Goal: Download file/media

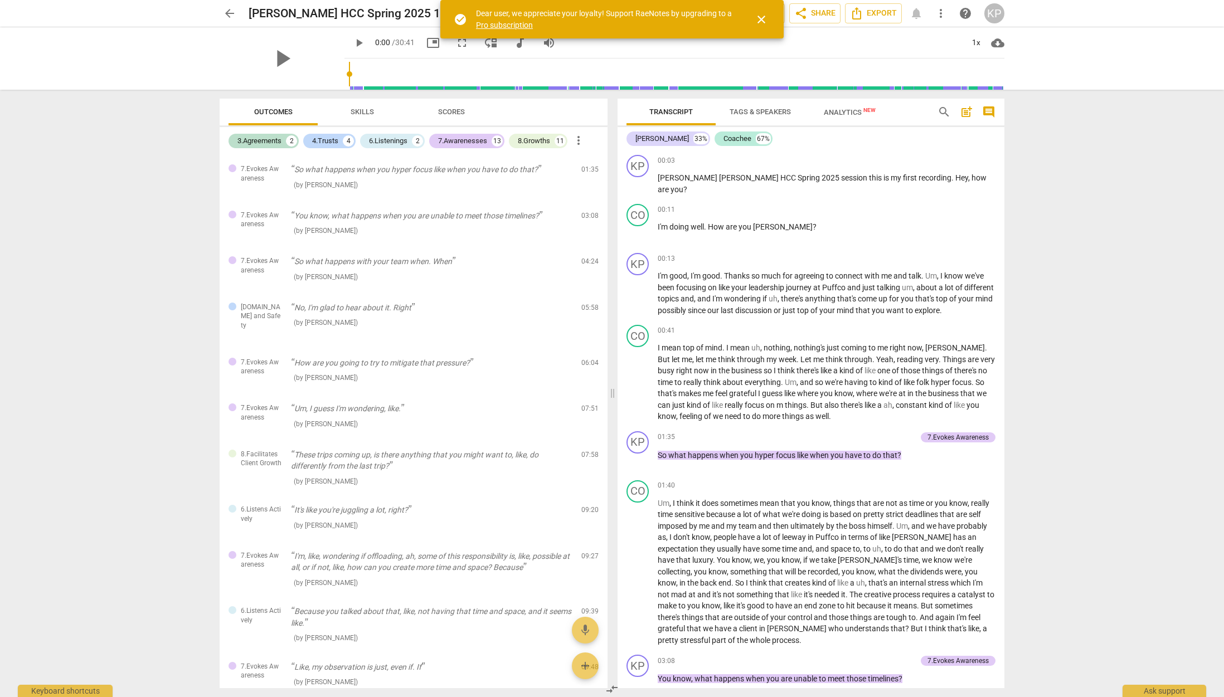
click at [225, 11] on span "arrow_back" at bounding box center [229, 13] width 13 height 13
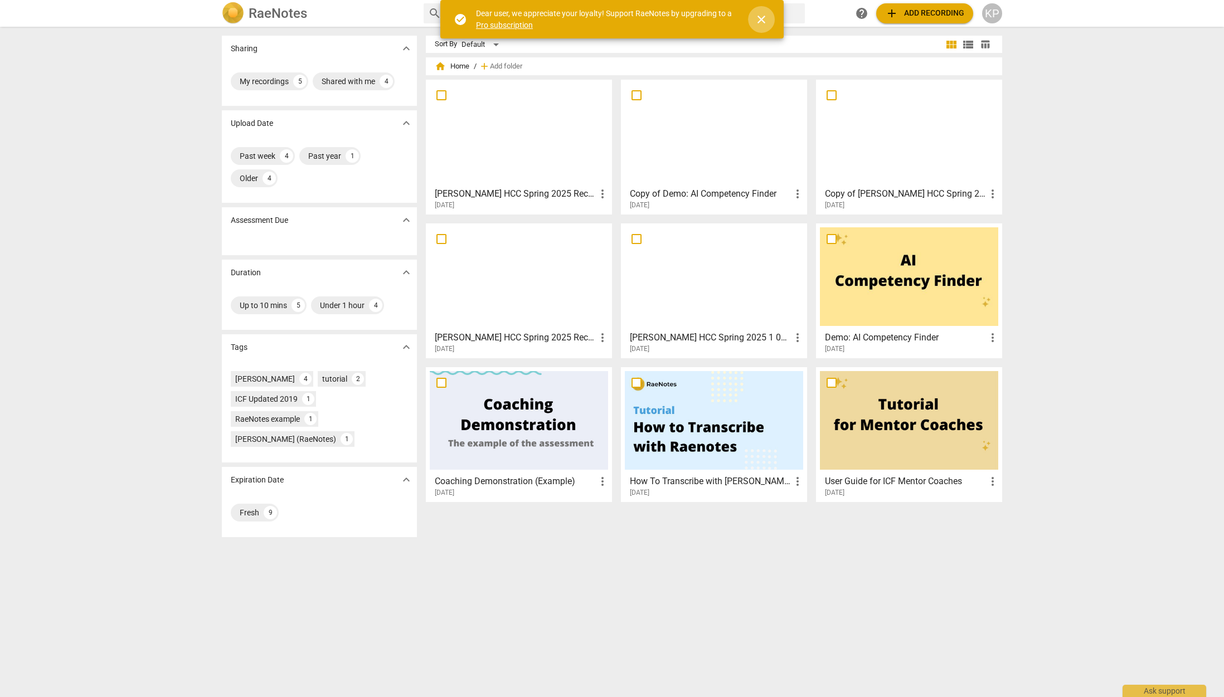
click at [763, 18] on span "close" at bounding box center [761, 19] width 13 height 13
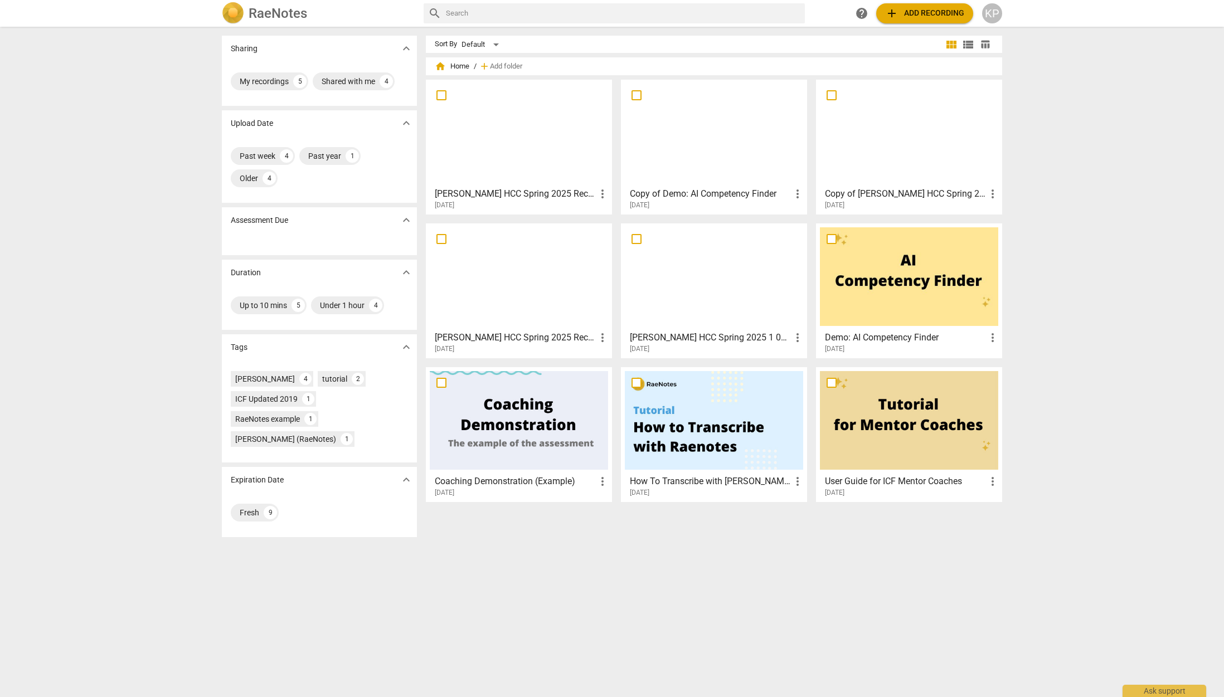
click at [492, 192] on h3 "[PERSON_NAME] HCC Spring 2025 Recording 2 video" at bounding box center [515, 193] width 161 height 13
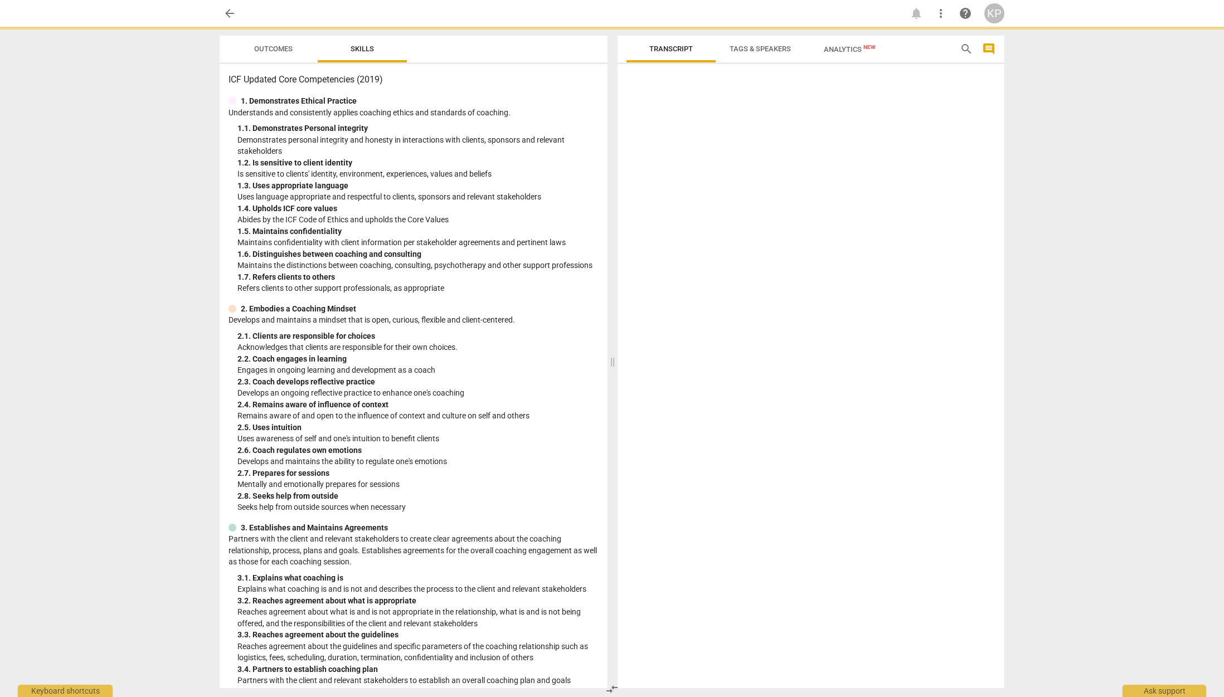
click at [492, 192] on p "Uses language appropriate and respectful to clients, sponsors and relevant stak…" at bounding box center [417, 197] width 361 height 12
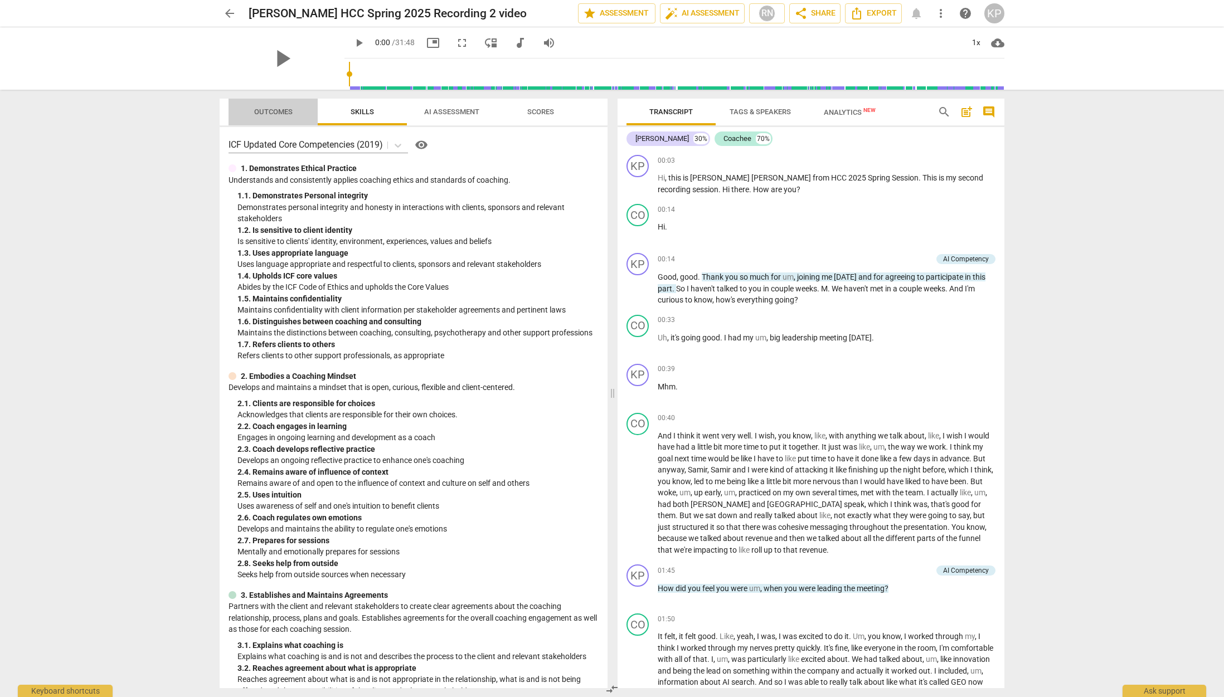
click at [267, 110] on span "Outcomes" at bounding box center [273, 112] width 38 height 8
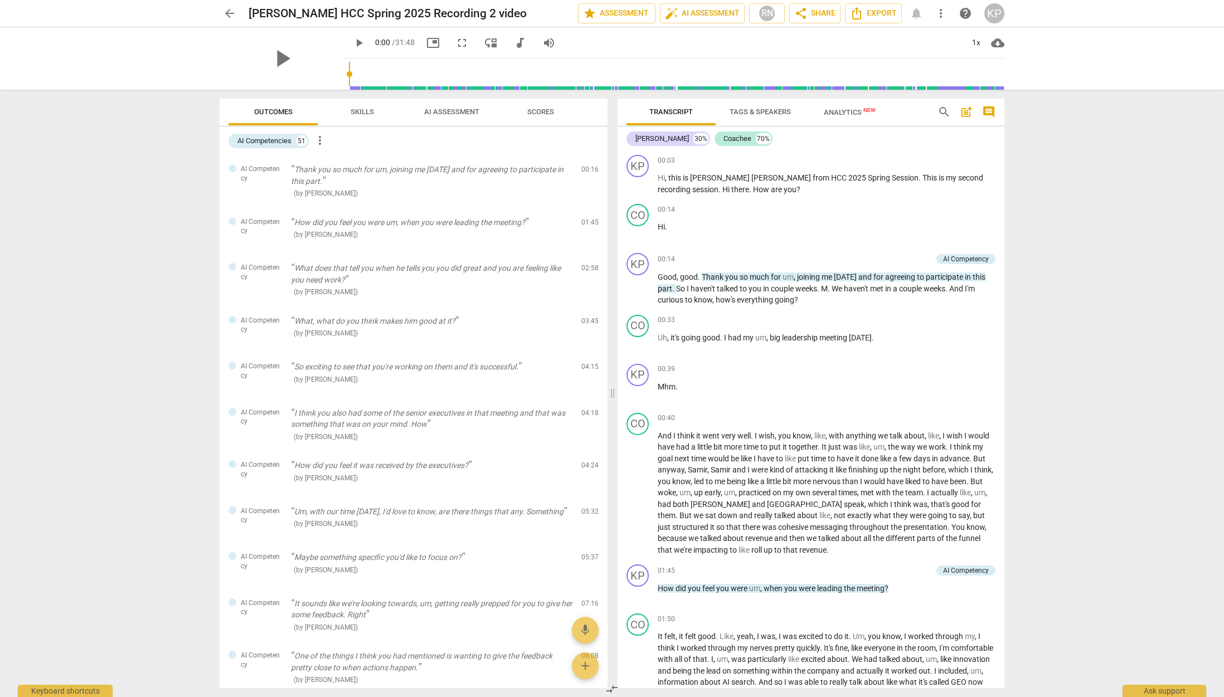
click at [359, 110] on span "Skills" at bounding box center [362, 112] width 23 height 8
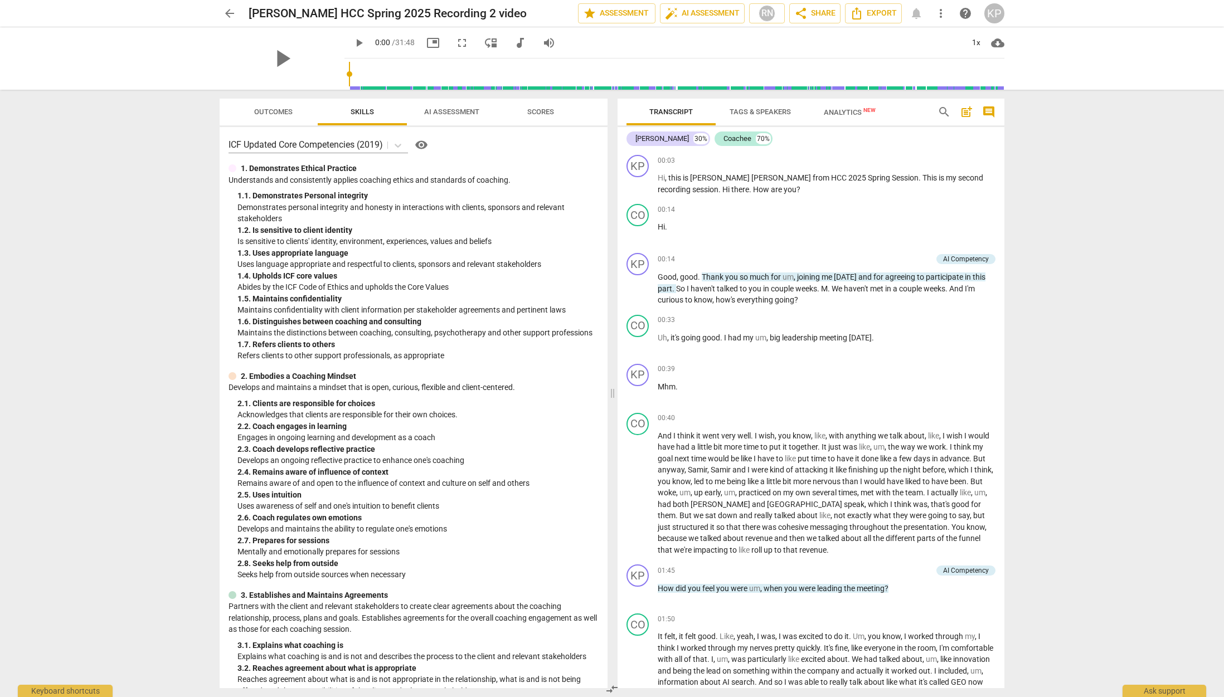
click at [426, 146] on span "visibility" at bounding box center [421, 144] width 13 height 13
click at [946, 276] on span "participate" at bounding box center [945, 277] width 39 height 9
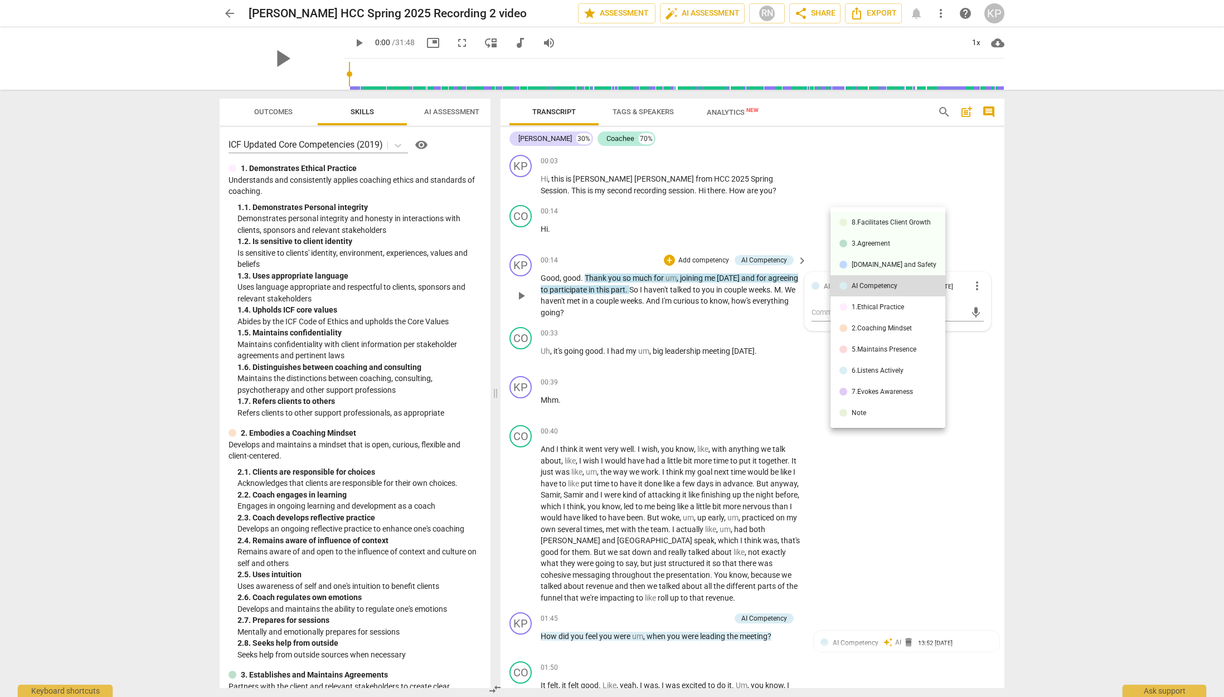
click at [823, 178] on div at bounding box center [612, 348] width 1224 height 697
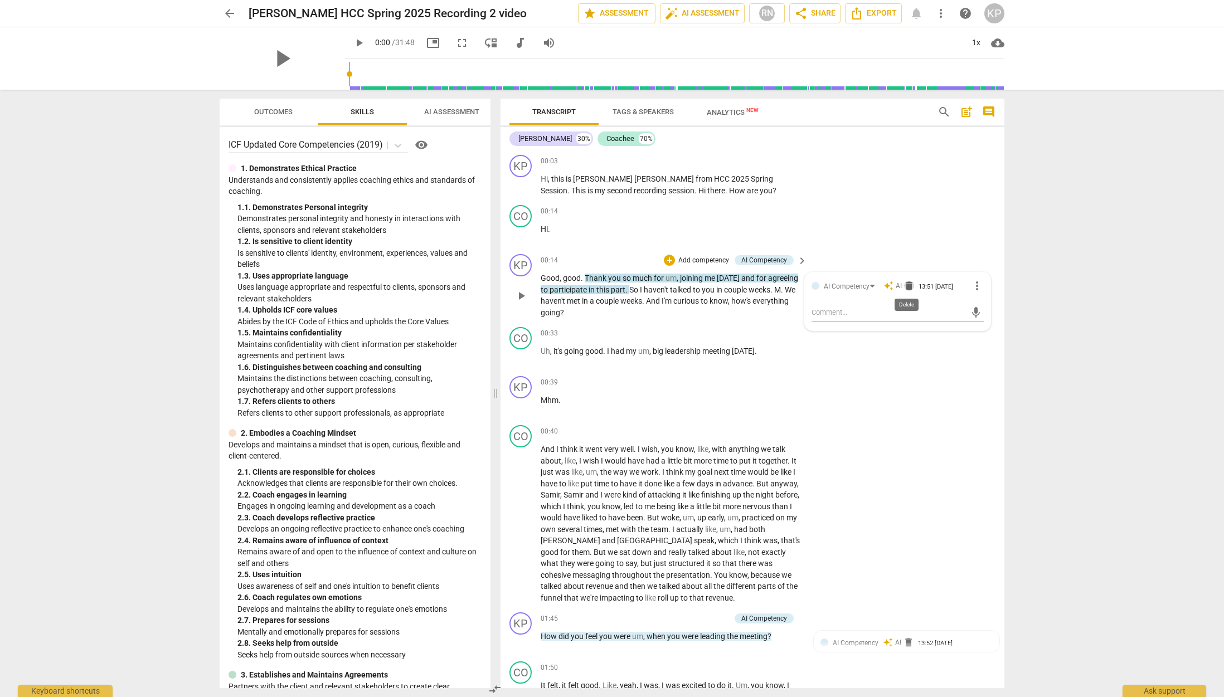
click at [907, 287] on span "delete" at bounding box center [909, 285] width 11 height 11
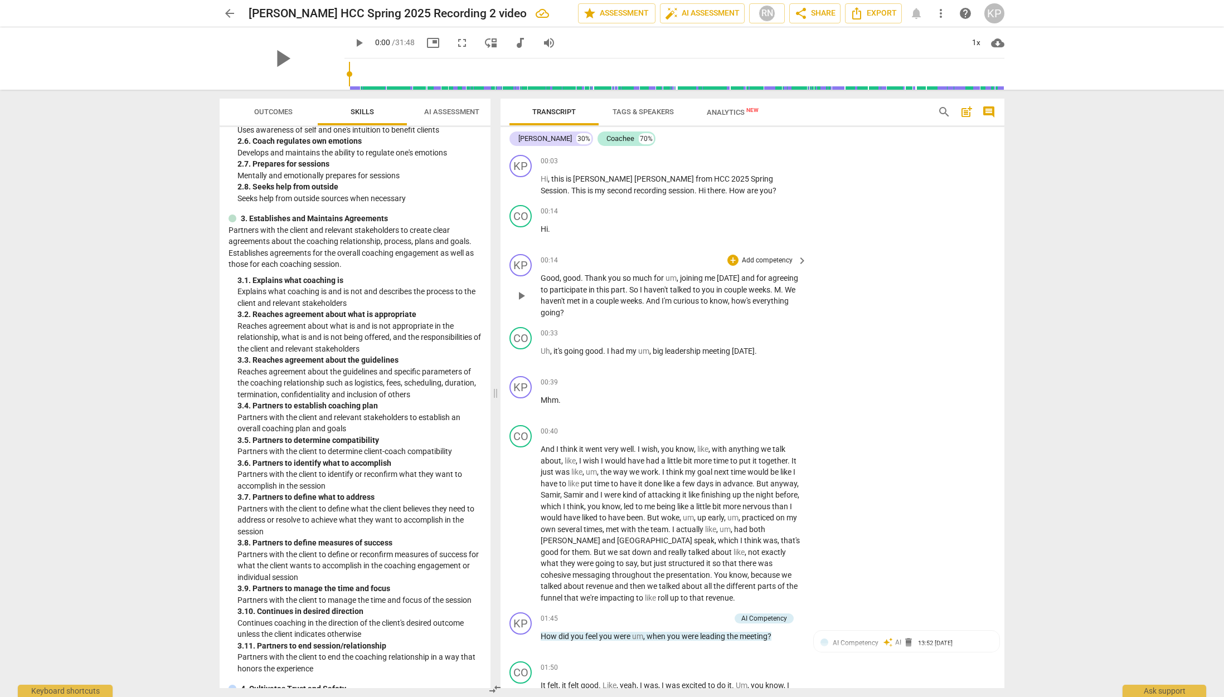
scroll to position [458, 0]
click at [273, 108] on span "Outcomes" at bounding box center [273, 112] width 38 height 8
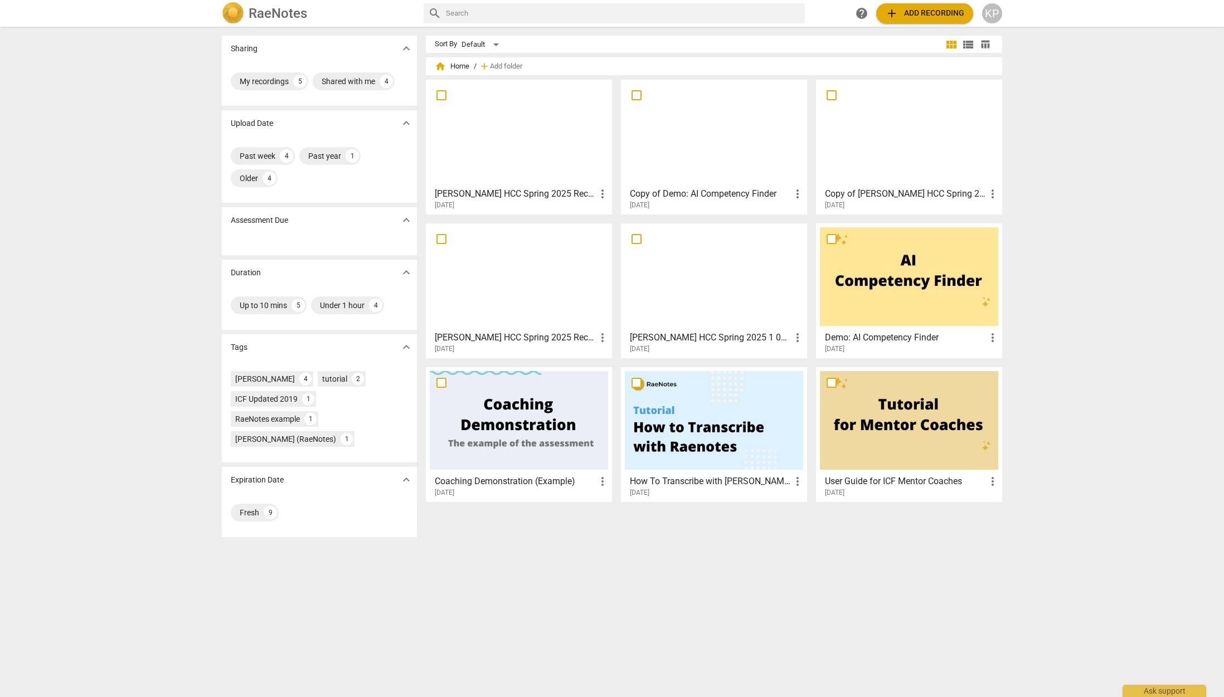
click at [904, 195] on h3 "Copy of [PERSON_NAME] HCC Spring 2025 Recording 2 video" at bounding box center [905, 193] width 161 height 13
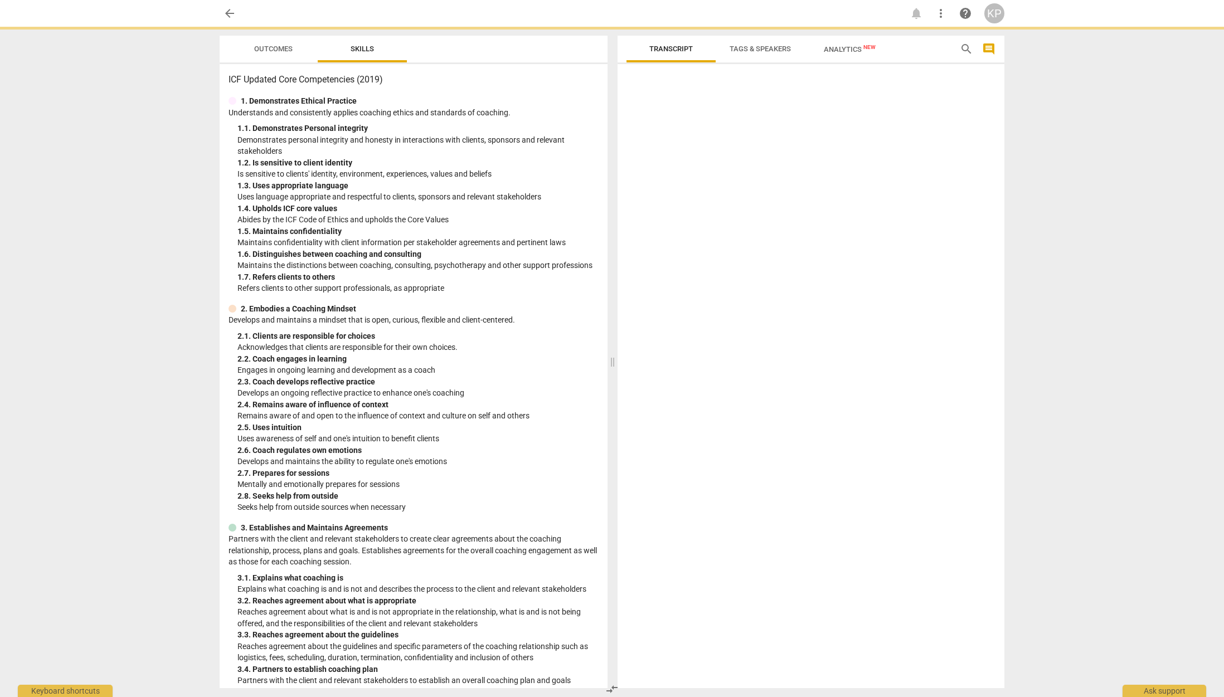
click at [904, 195] on div at bounding box center [811, 379] width 387 height 620
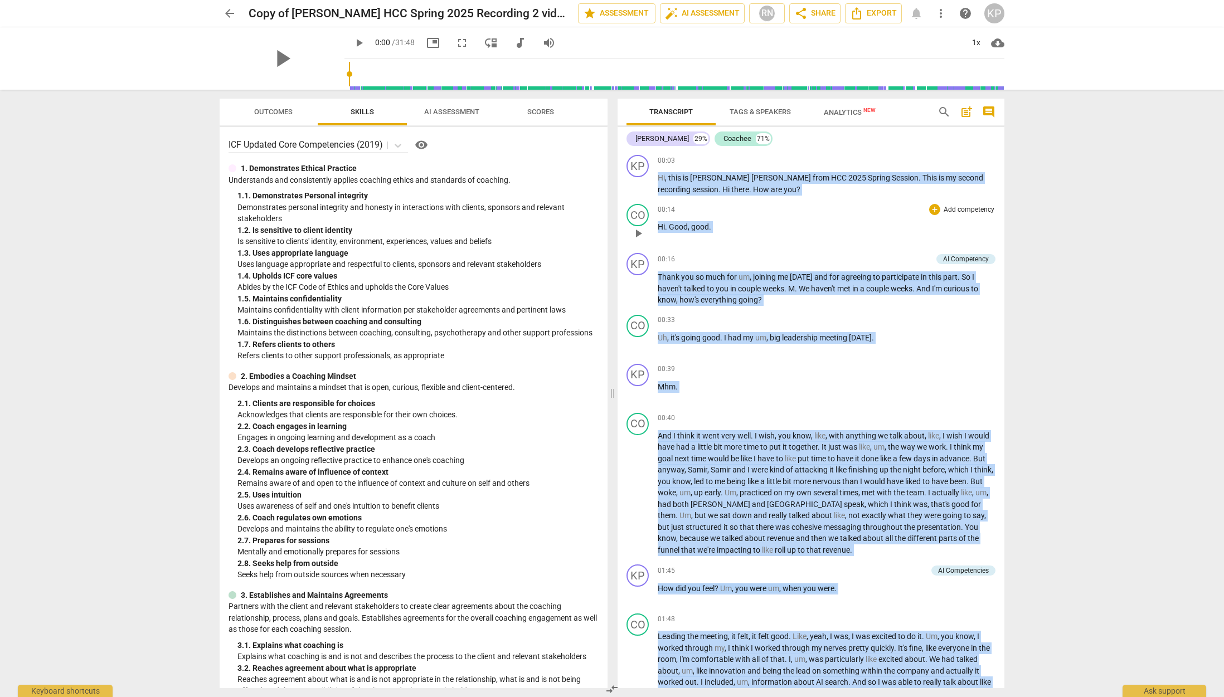
click at [825, 218] on div "00:14 + Add competency keyboard_arrow_right Hi . Good , good ." at bounding box center [827, 224] width 338 height 40
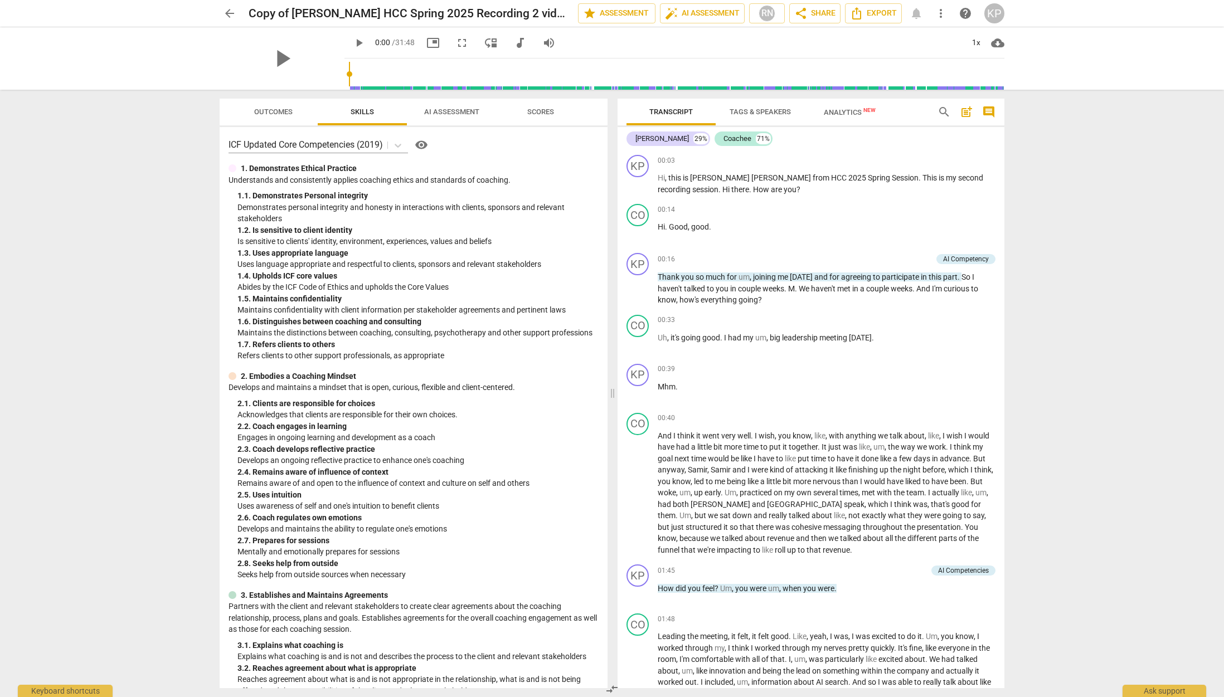
click at [1055, 225] on div "arrow_back Copy of [PERSON_NAME] HCC Spring 2025 Recording 2 video edit star As…" at bounding box center [612, 348] width 1224 height 697
click at [849, 109] on span "Analytics New" at bounding box center [850, 112] width 52 height 8
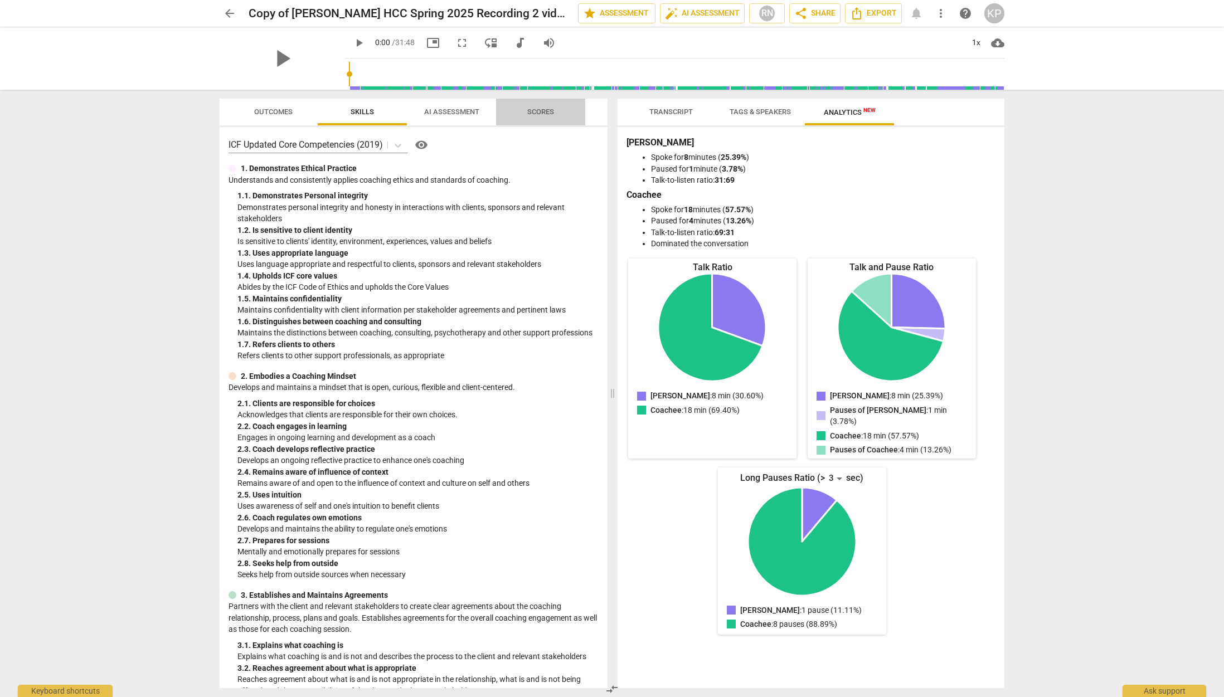
click at [507, 110] on span "Scores" at bounding box center [540, 112] width 89 height 15
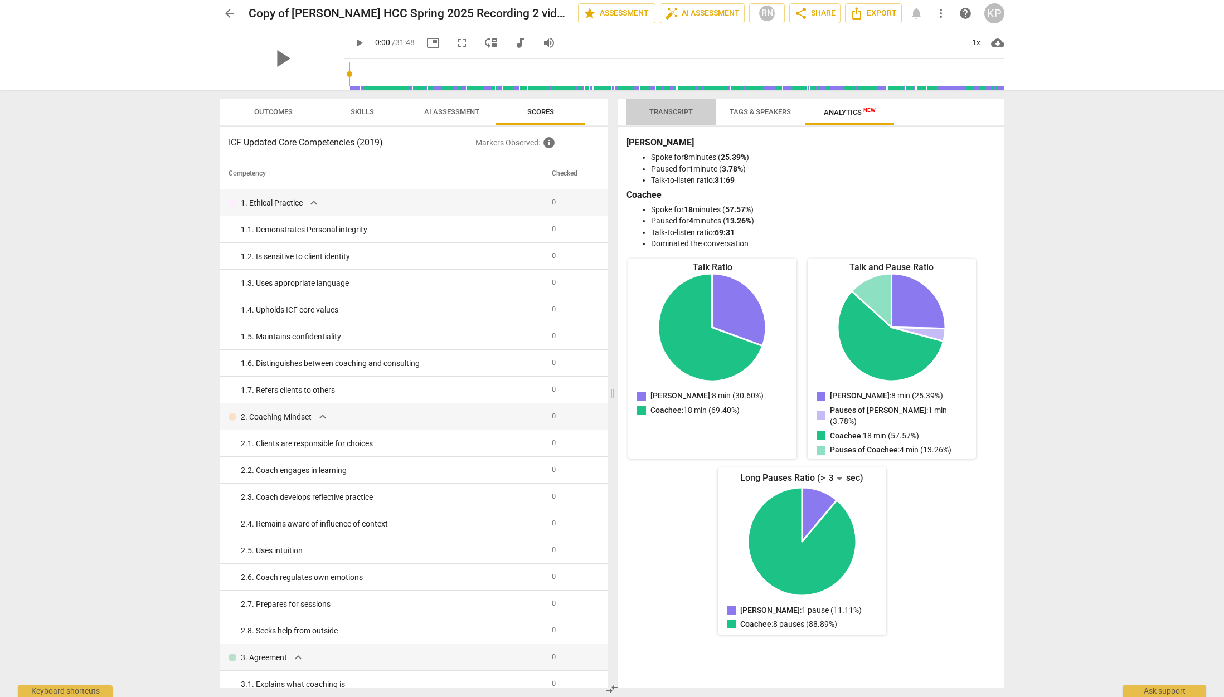
click at [672, 108] on span "Transcript" at bounding box center [670, 112] width 43 height 8
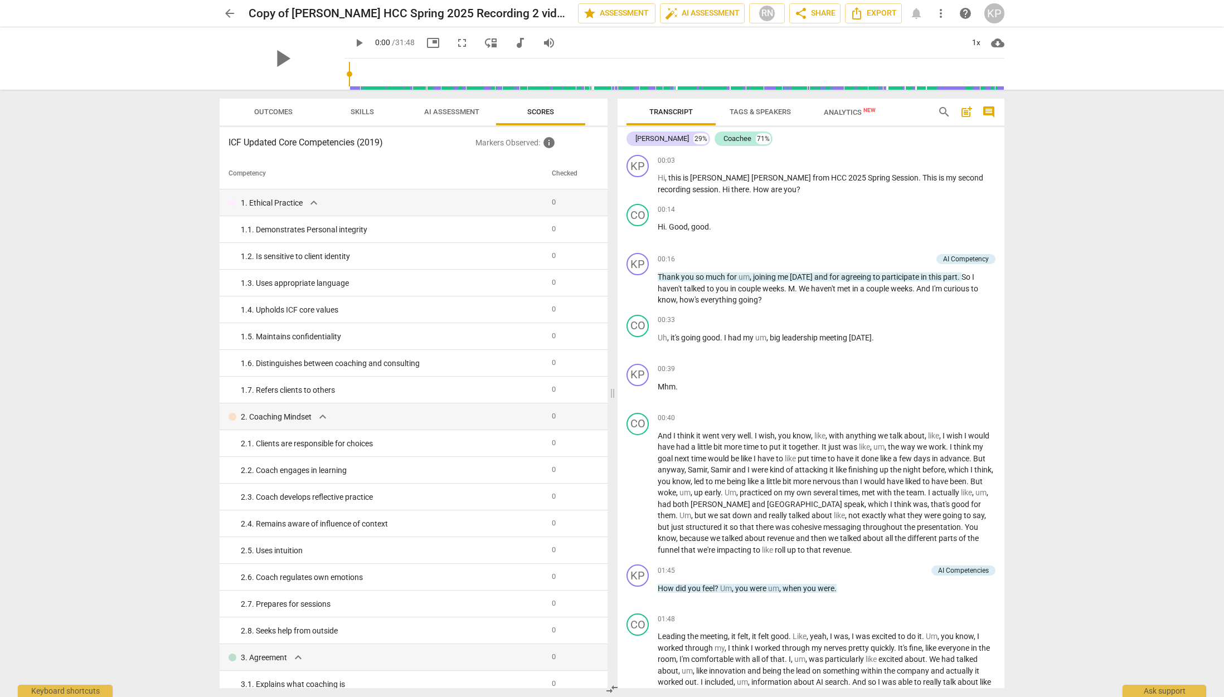
click at [1085, 215] on div "arrow_back Copy of [PERSON_NAME] HCC Spring 2025 Recording 2 video edit star As…" at bounding box center [612, 348] width 1224 height 697
click at [870, 16] on span "Export" at bounding box center [873, 13] width 47 height 13
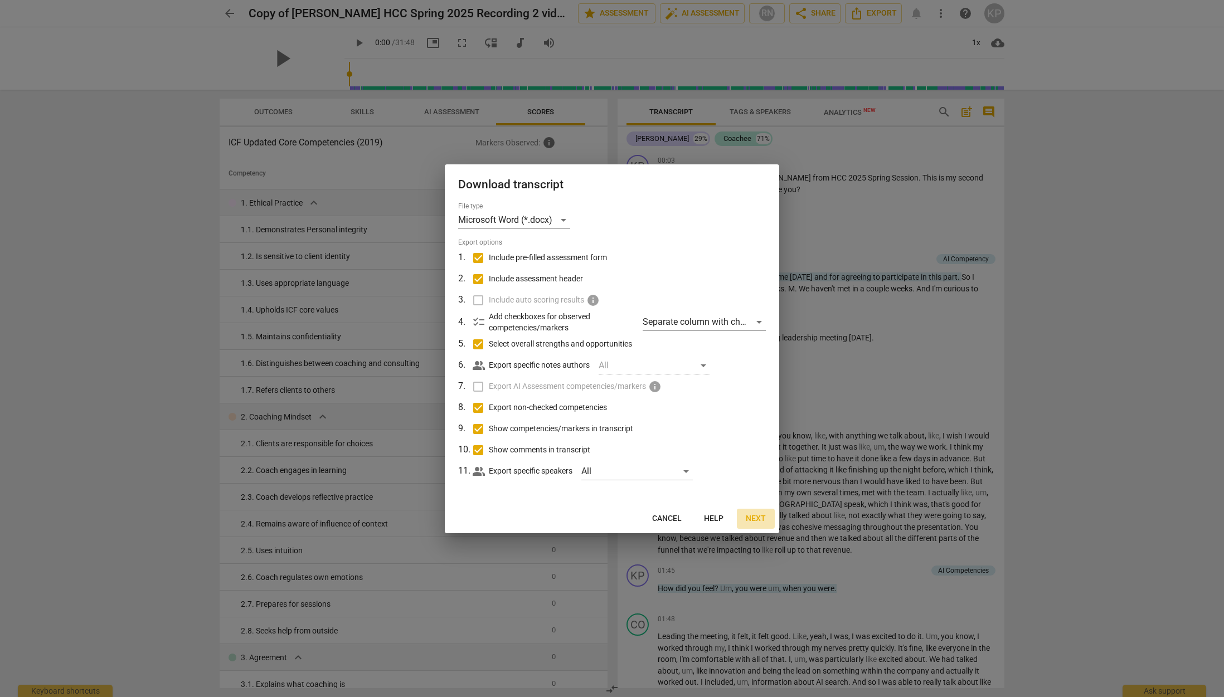
click at [762, 516] on span "Next" at bounding box center [756, 518] width 20 height 11
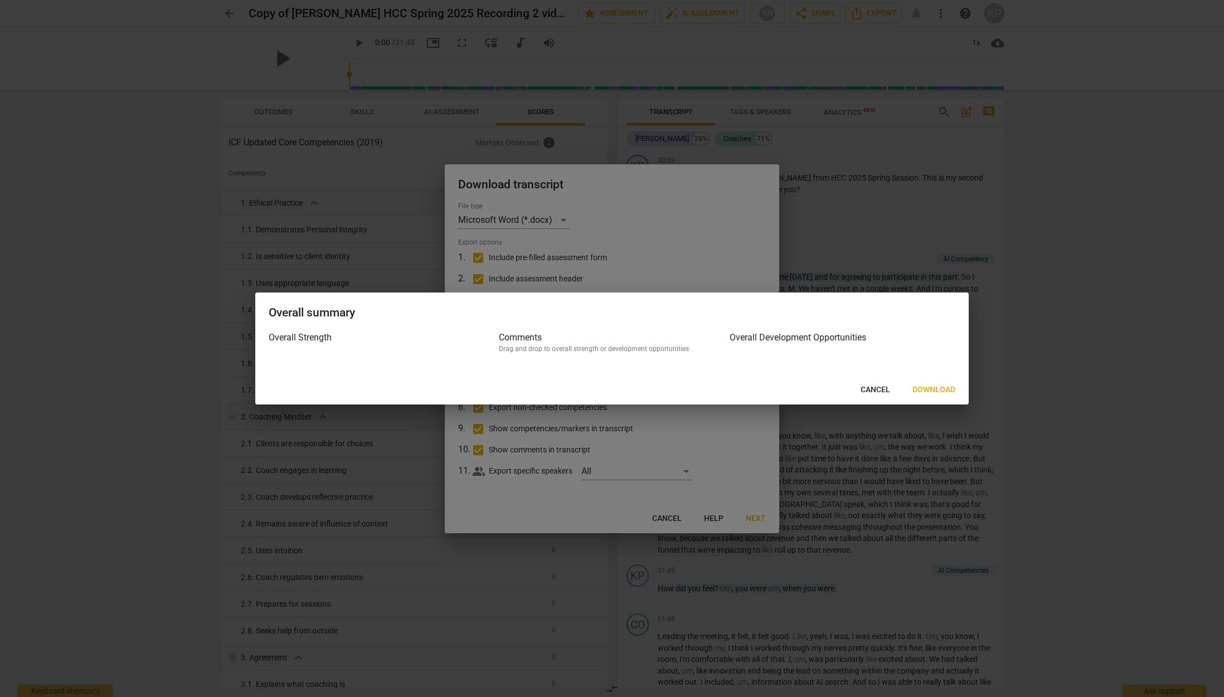
click at [937, 389] on span "Download" at bounding box center [933, 390] width 43 height 11
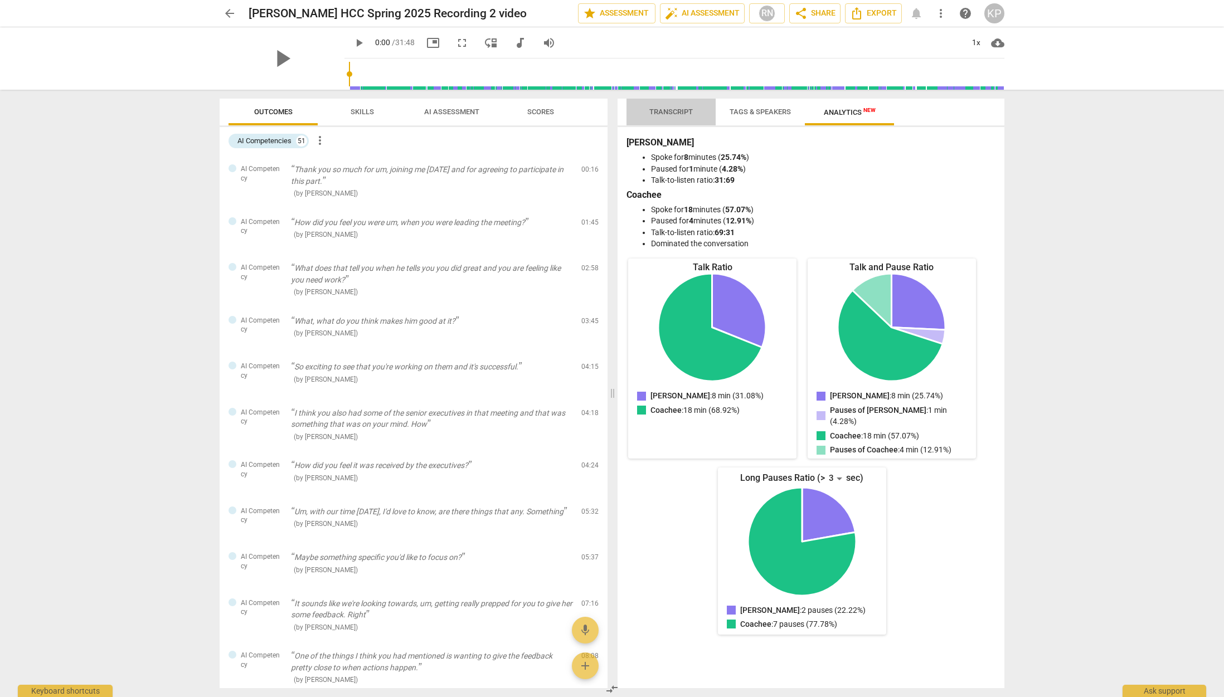
click at [668, 110] on span "Transcript" at bounding box center [670, 112] width 43 height 8
